Goal: Information Seeking & Learning: Check status

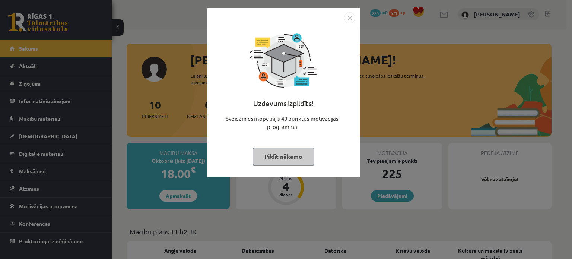
click at [350, 12] on img "Close" at bounding box center [349, 17] width 11 height 11
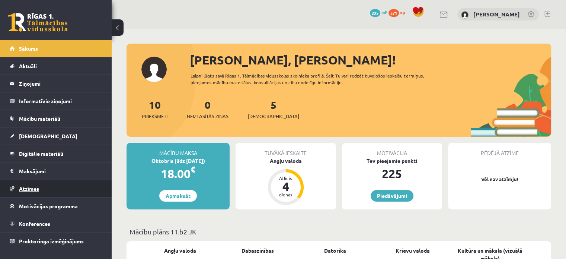
click at [25, 183] on link "Atzīmes" at bounding box center [56, 188] width 93 height 17
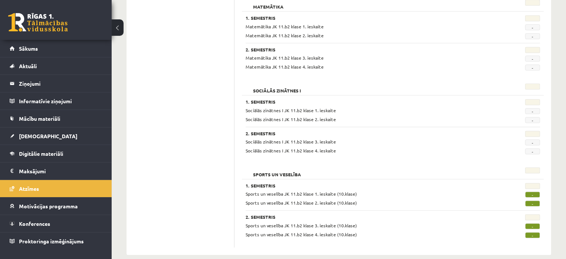
scroll to position [718, 0]
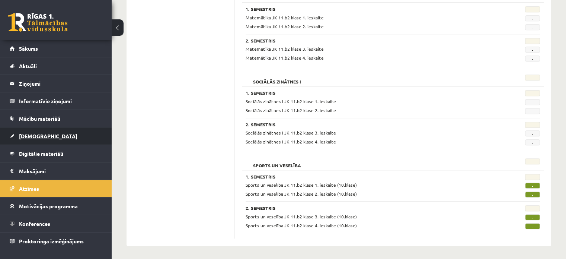
click at [40, 136] on span "[DEMOGRAPHIC_DATA]" at bounding box center [48, 136] width 58 height 7
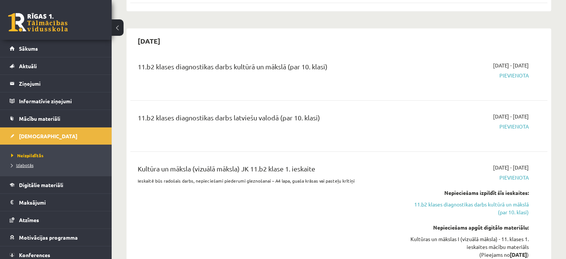
click at [27, 162] on span "Izlabotās" at bounding box center [22, 165] width 22 height 6
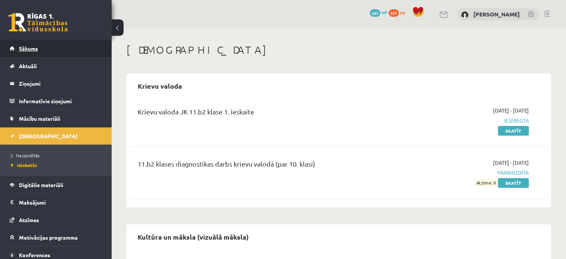
click at [33, 51] on link "Sākums" at bounding box center [56, 48] width 93 height 17
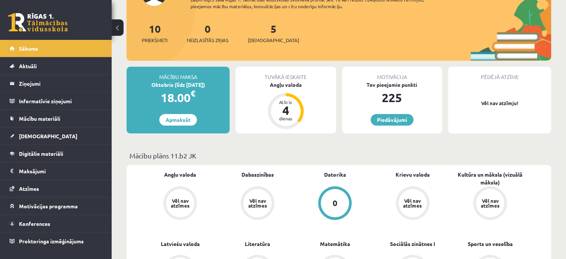
scroll to position [75, 0]
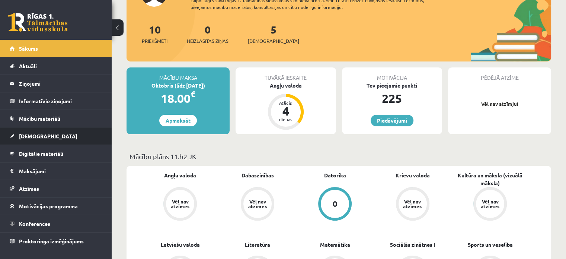
click at [31, 138] on span "[DEMOGRAPHIC_DATA]" at bounding box center [48, 136] width 58 height 7
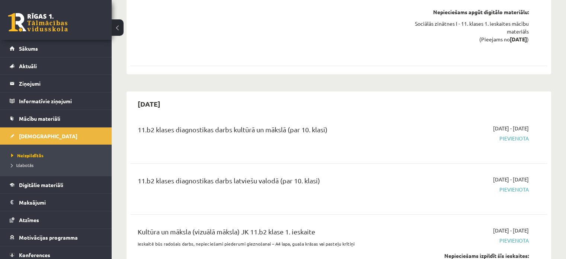
scroll to position [669, 0]
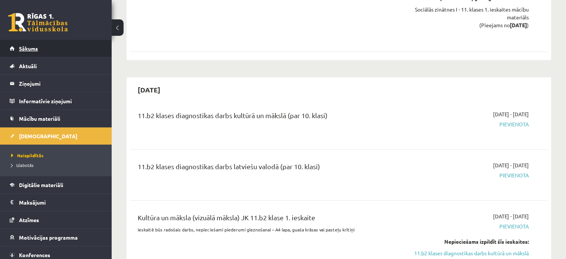
click at [24, 45] on link "Sākums" at bounding box center [56, 48] width 93 height 17
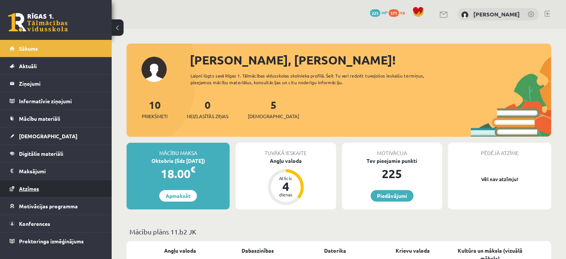
click at [26, 185] on span "Atzīmes" at bounding box center [29, 188] width 20 height 7
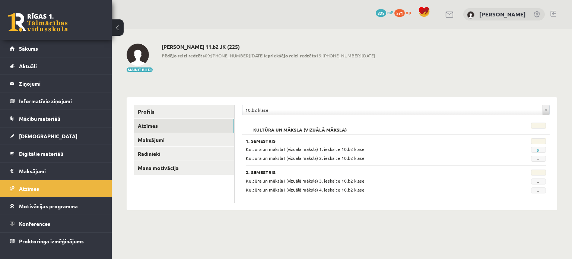
click at [509, 133] on div "Kultūra un māksla (vizuālā māksla) 1. Semestris Kultūra un māksla I (vizuālā mā…" at bounding box center [396, 159] width 308 height 80
click at [27, 46] on span "Sākums" at bounding box center [28, 48] width 19 height 7
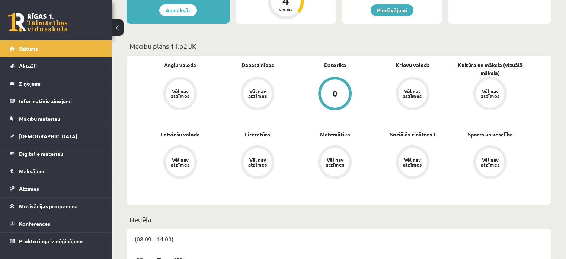
scroll to position [185, 0]
